Goal: Find specific page/section: Find specific page/section

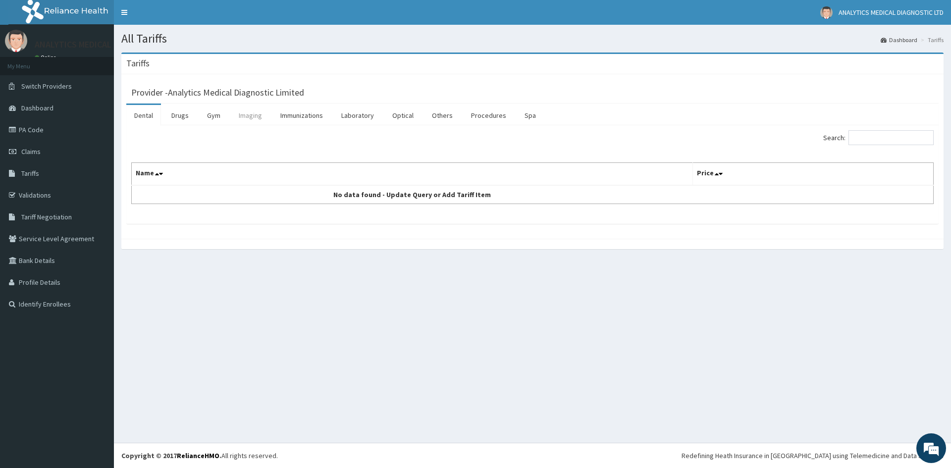
click at [251, 119] on link "Imaging" at bounding box center [250, 115] width 39 height 21
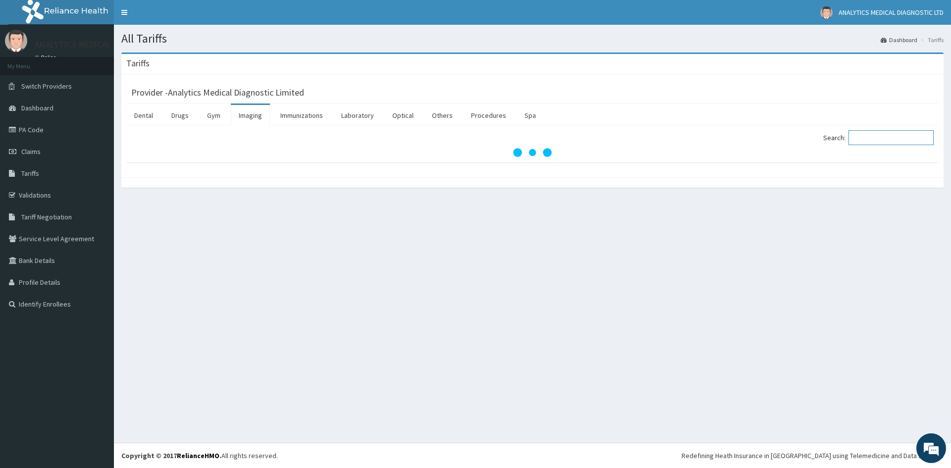
click at [872, 139] on input "Search:" at bounding box center [890, 137] width 85 height 15
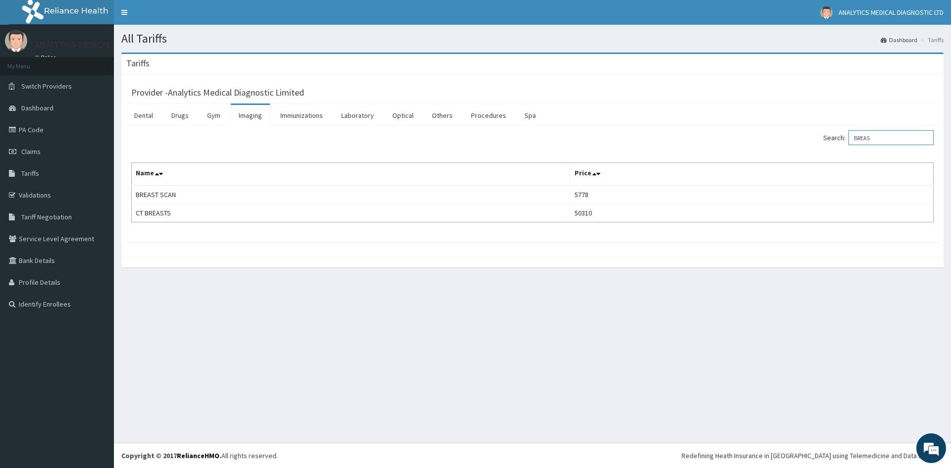
type input "BREAS"
click at [347, 118] on link "Laboratory" at bounding box center [357, 115] width 49 height 21
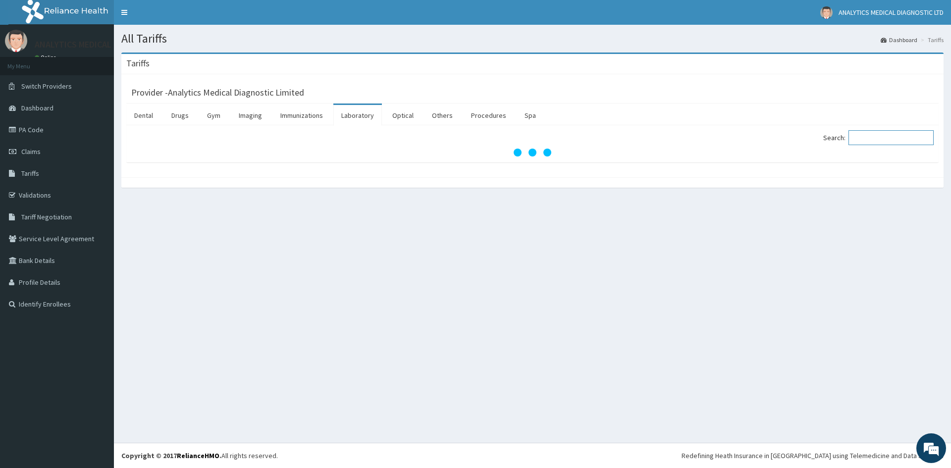
click at [871, 138] on input "Search:" at bounding box center [890, 137] width 85 height 15
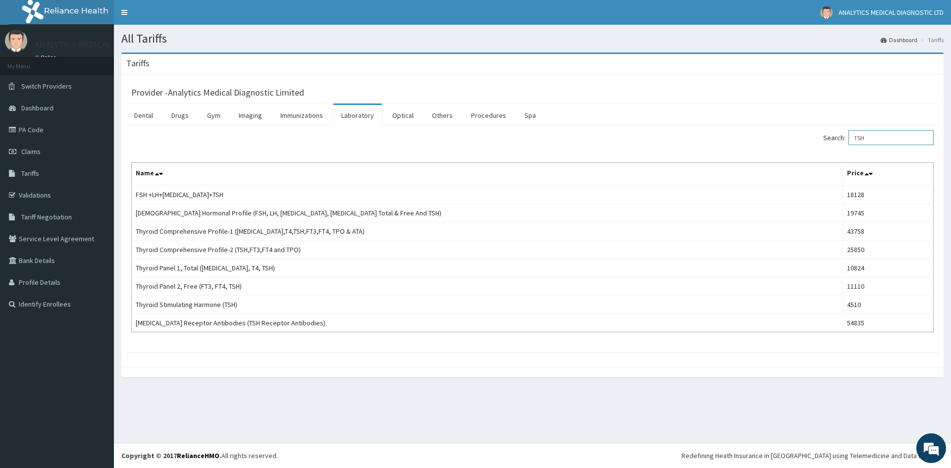
type input "TSH"
